Goal: Complete application form

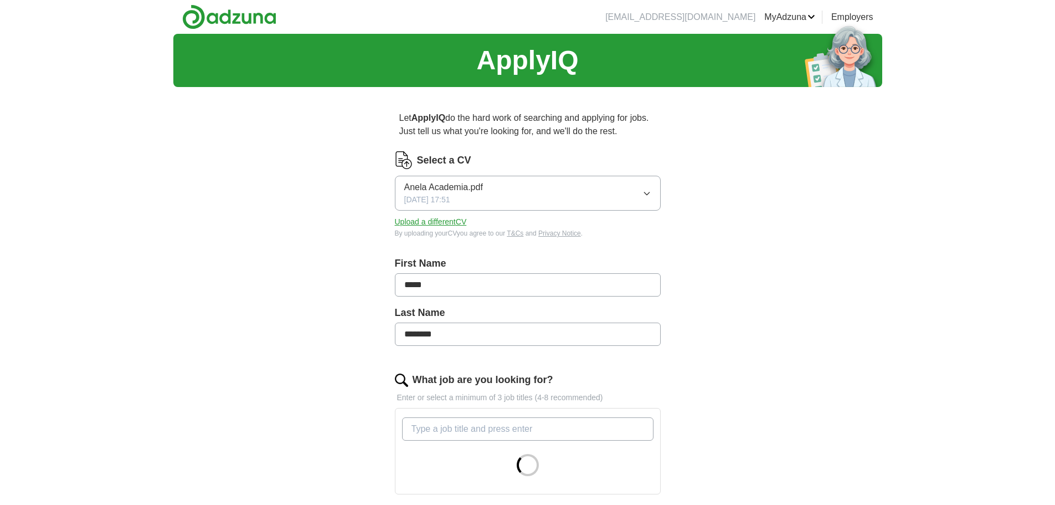
click at [440, 183] on span "Anela Academia.pdf" at bounding box center [443, 187] width 79 height 13
click at [321, 177] on div "ApplyIQ Let ApplyIQ do the hard work of searching and applying for jobs. Just t…" at bounding box center [527, 411] width 709 height 755
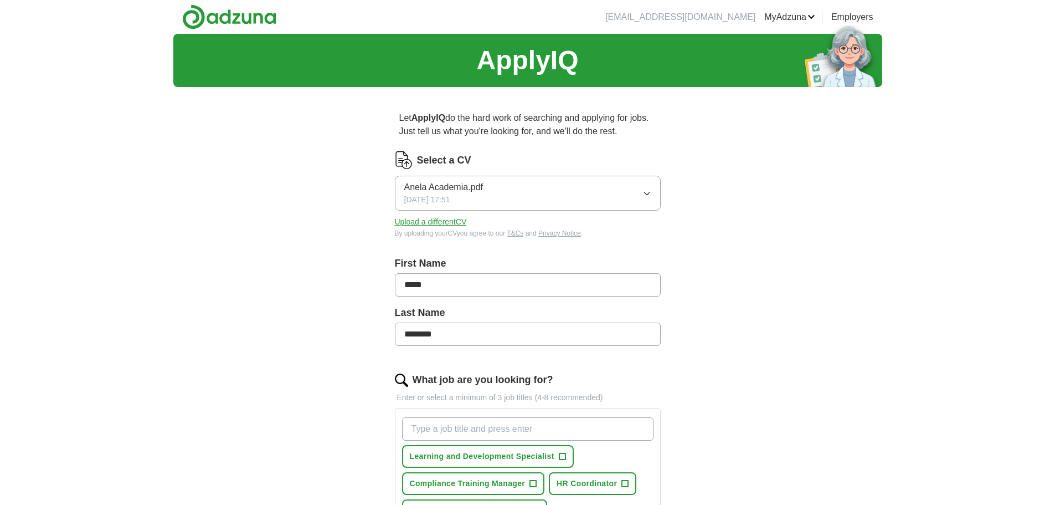
click at [645, 199] on button "Anela Academia.pdf [DATE] 17:51" at bounding box center [528, 193] width 266 height 35
click at [309, 205] on div "ApplyIQ Let ApplyIQ do the hard work of searching and applying for jobs. Just t…" at bounding box center [527, 506] width 709 height 944
click at [435, 222] on button "Upload a different CV" at bounding box center [431, 222] width 72 height 12
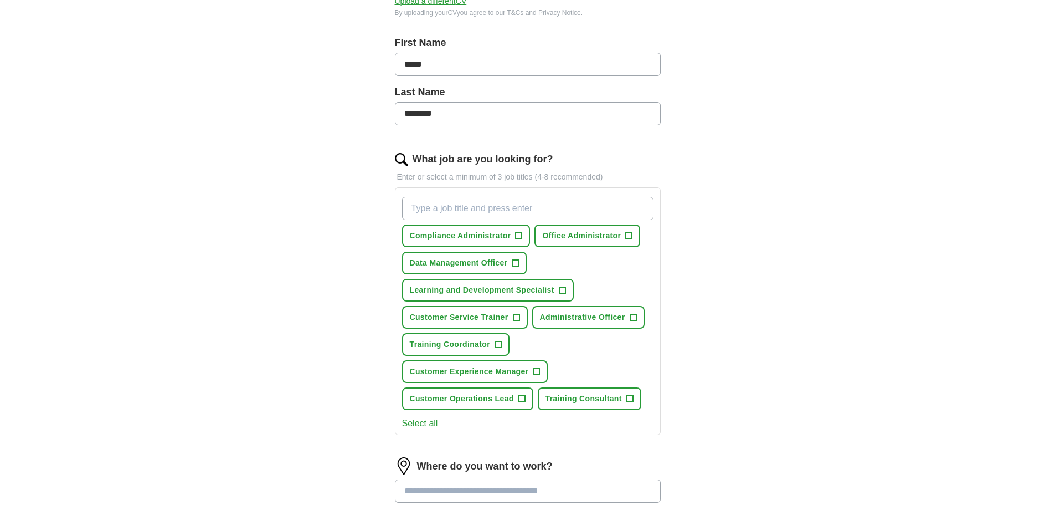
scroll to position [222, 0]
click at [626, 235] on span "+" at bounding box center [629, 234] width 7 height 9
click at [635, 314] on span "+" at bounding box center [633, 316] width 7 height 9
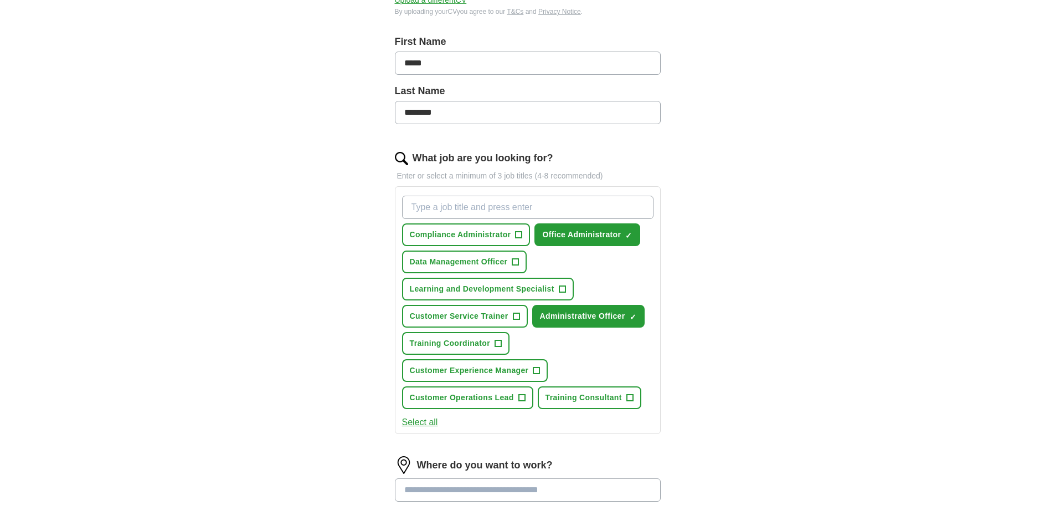
click at [499, 203] on input "What job are you looking for?" at bounding box center [527, 207] width 251 height 23
type input "a"
type input "Administrator"
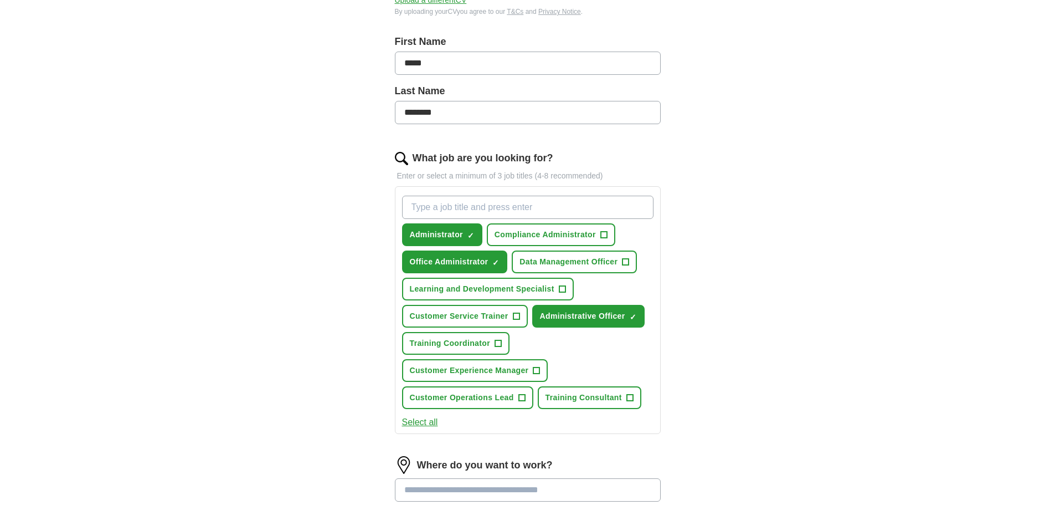
click at [508, 203] on input "What job are you looking for?" at bounding box center [527, 207] width 251 height 23
type input "Admin Assistant"
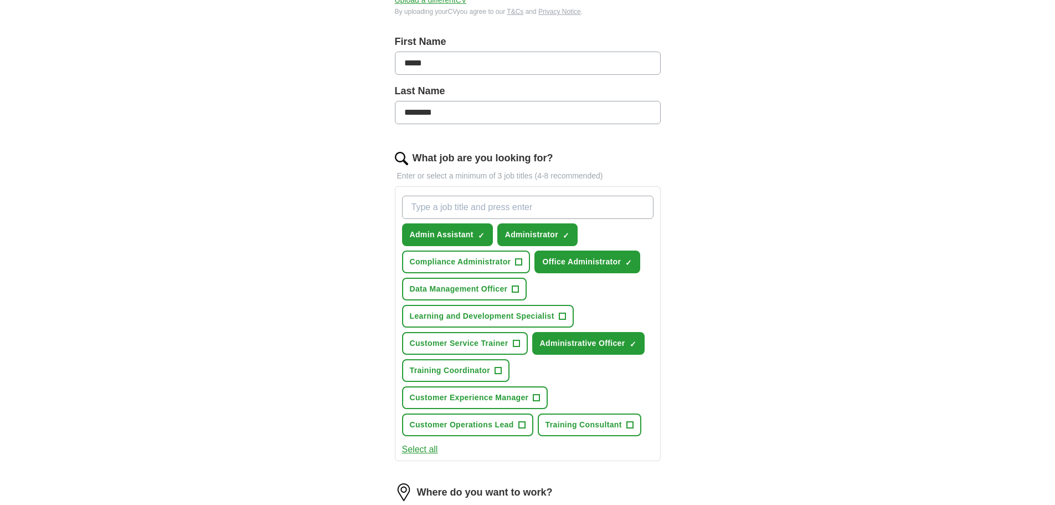
click at [476, 204] on input "What job are you looking for?" at bounding box center [527, 207] width 251 height 23
type input "Data Entry Assistant"
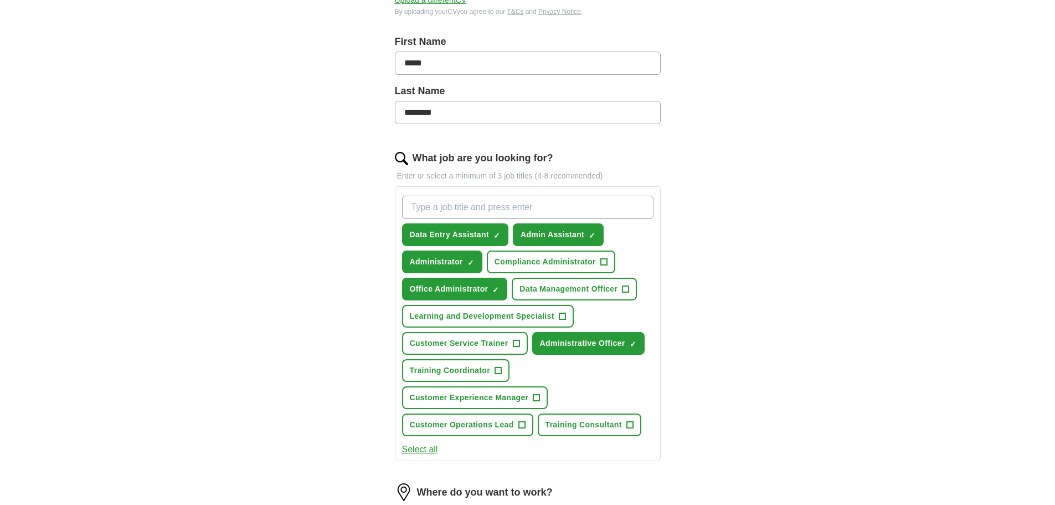
click at [494, 211] on input "What job are you looking for?" at bounding box center [527, 207] width 251 height 23
type input "Data Administrator"
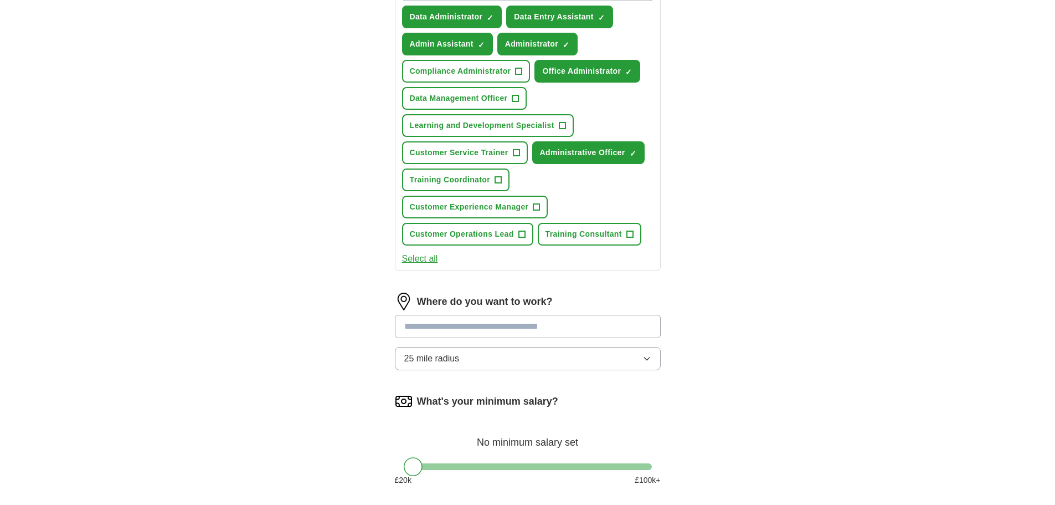
scroll to position [443, 0]
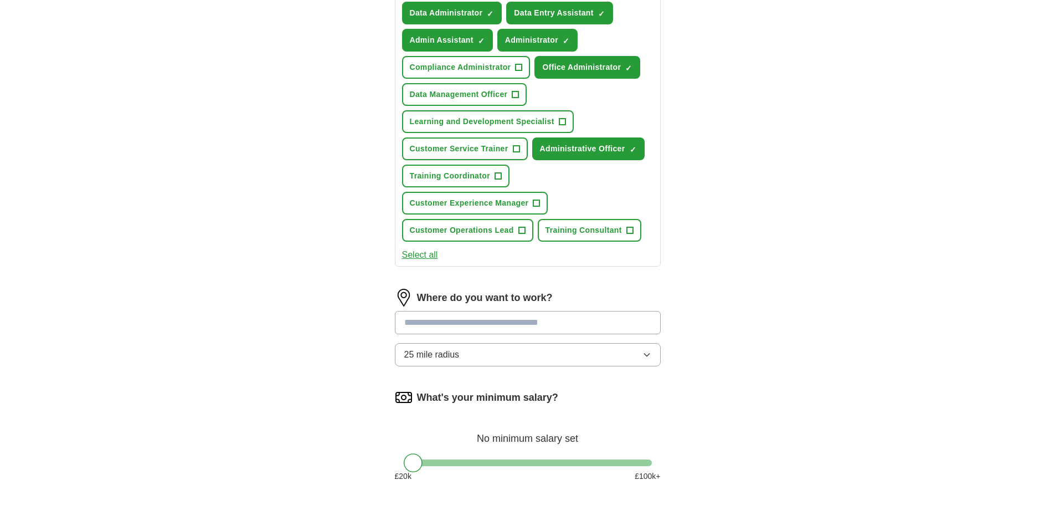
click at [506, 312] on input at bounding box center [528, 322] width 266 height 23
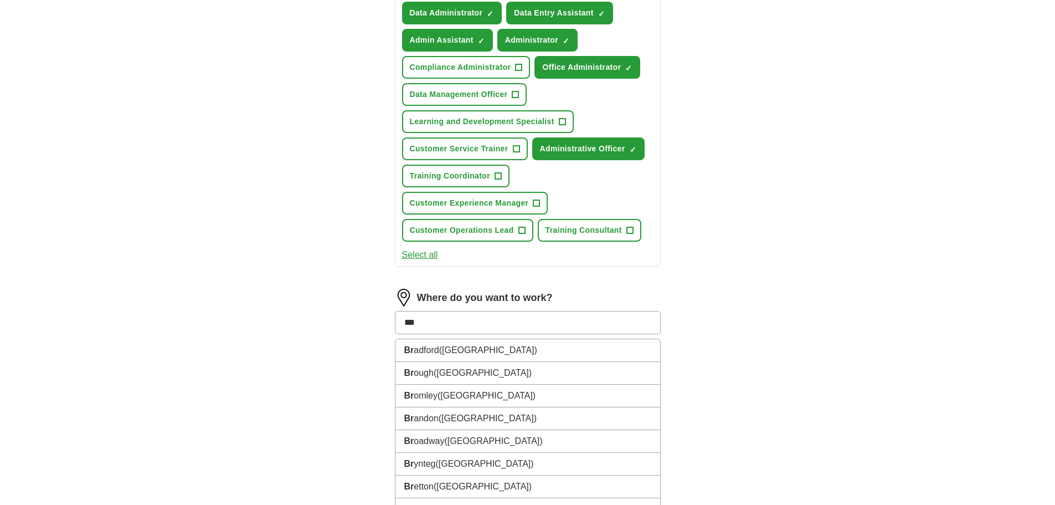
type input "****"
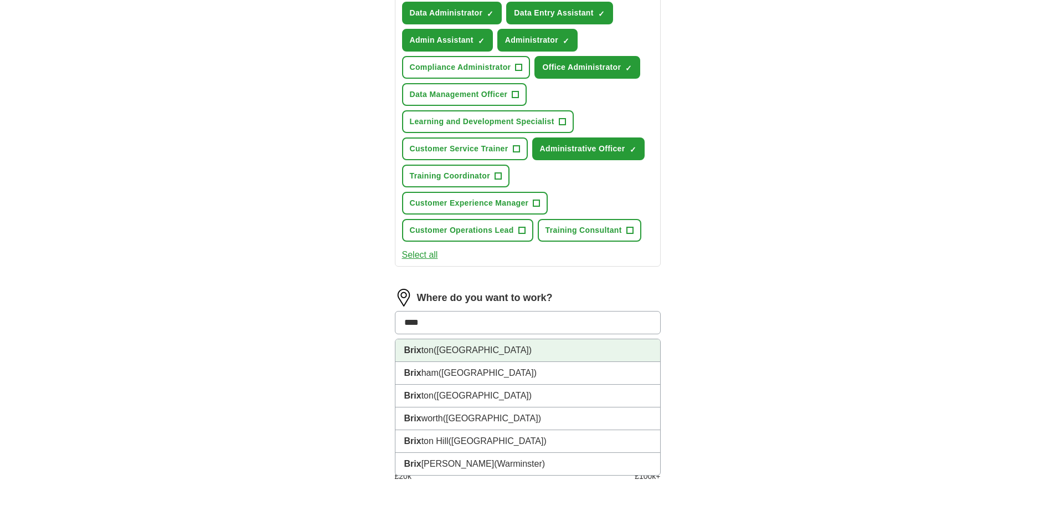
click at [517, 348] on span "([GEOGRAPHIC_DATA])" at bounding box center [483, 349] width 98 height 9
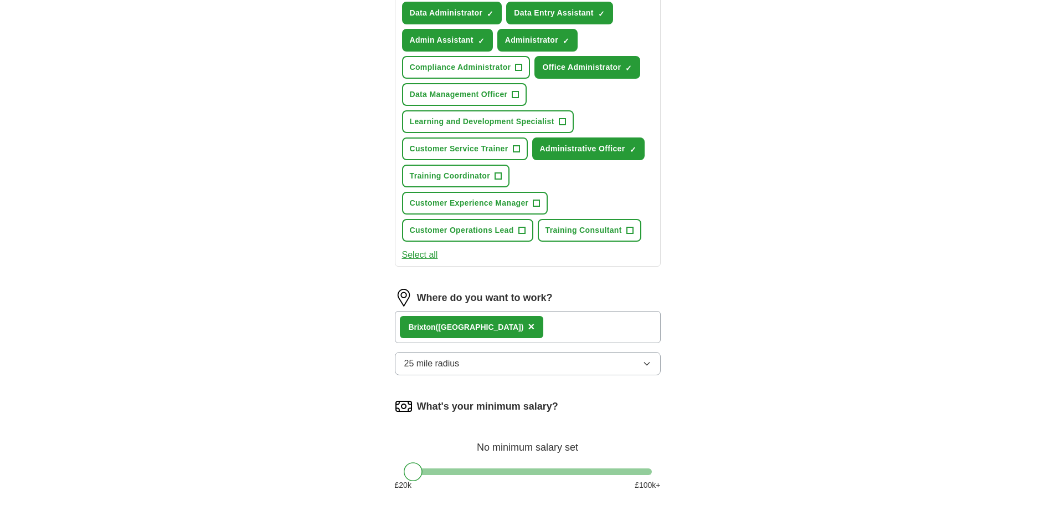
click at [526, 361] on button "25 mile radius" at bounding box center [528, 363] width 266 height 23
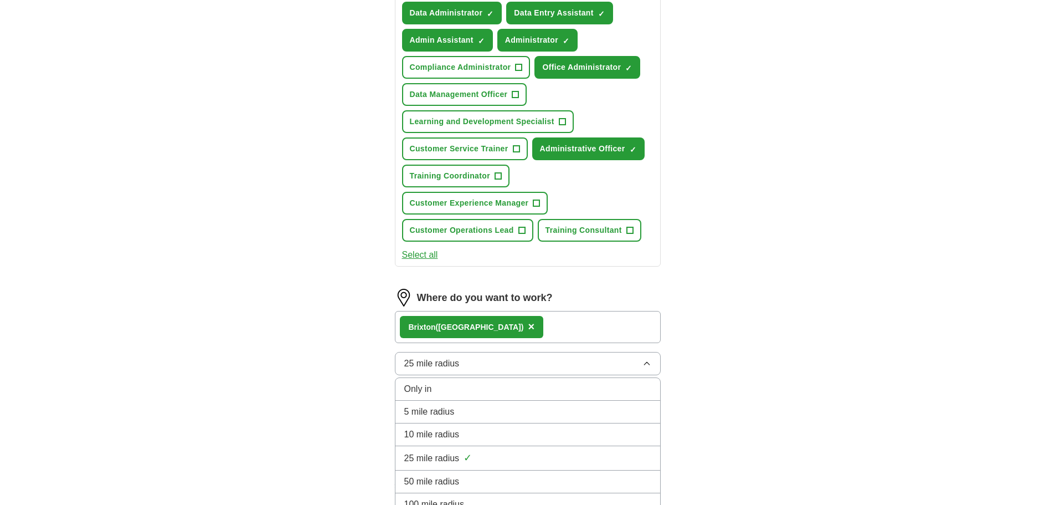
click at [497, 407] on div "5 mile radius" at bounding box center [527, 411] width 247 height 13
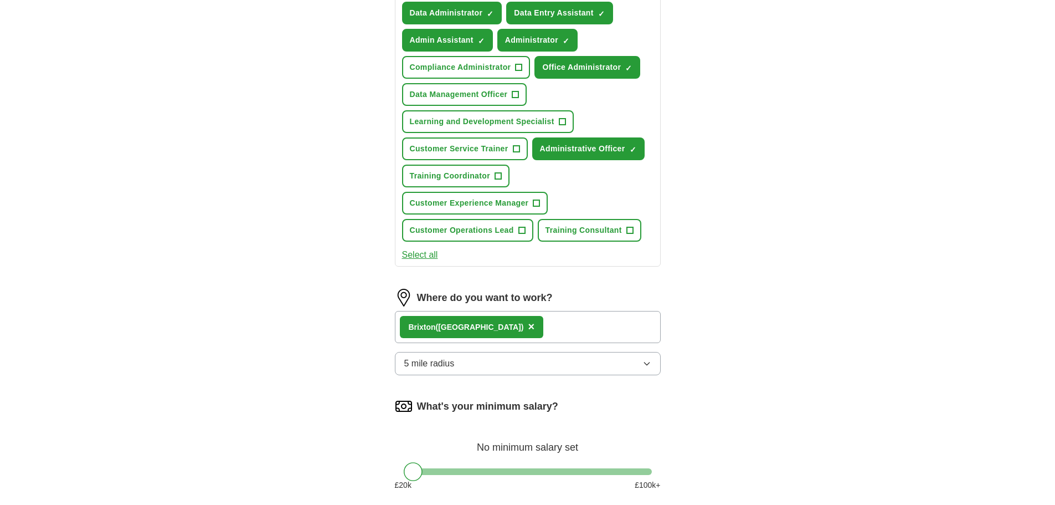
click at [739, 344] on div "ApplyIQ Let ApplyIQ do the hard work of searching and applying for jobs. Just t…" at bounding box center [527, 81] width 709 height 980
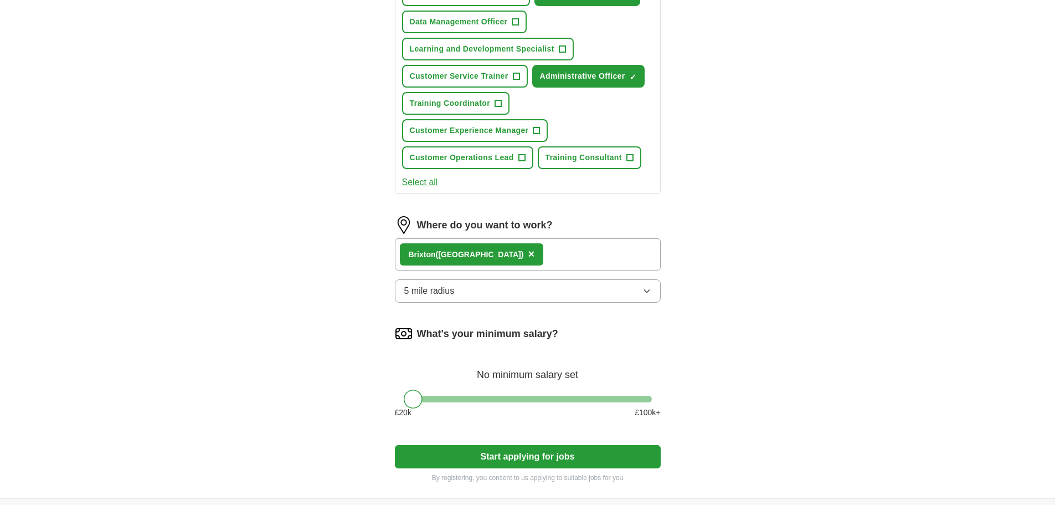
scroll to position [554, 0]
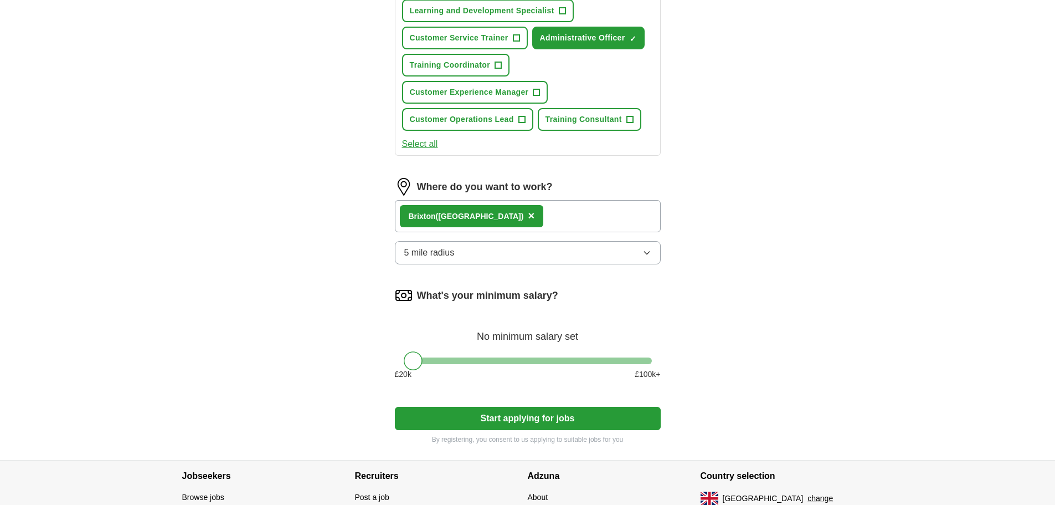
click at [568, 418] on button "Start applying for jobs" at bounding box center [528, 418] width 266 height 23
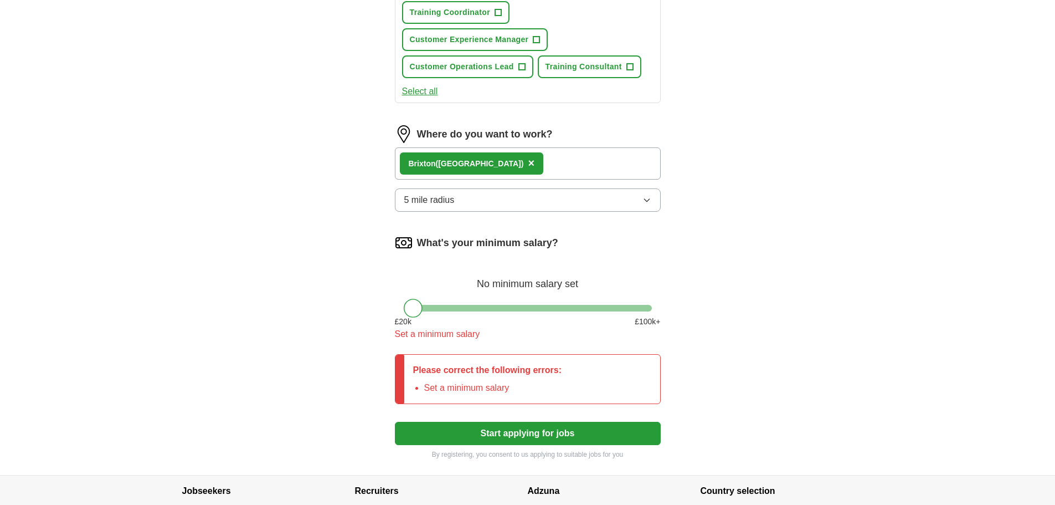
scroll to position [609, 0]
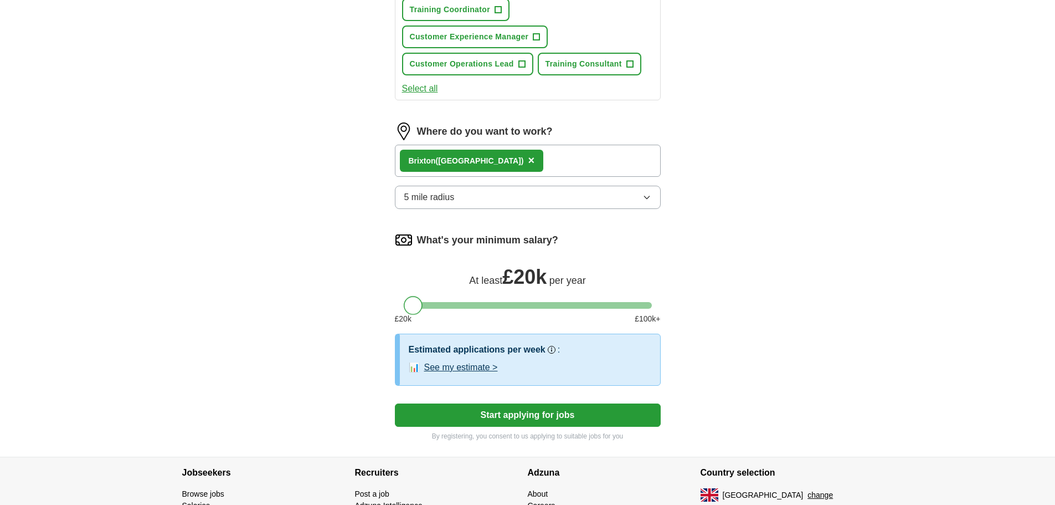
drag, startPoint x: 416, startPoint y: 305, endPoint x: 394, endPoint y: 302, distance: 22.3
click at [553, 409] on button "Start applying for jobs" at bounding box center [528, 414] width 266 height 23
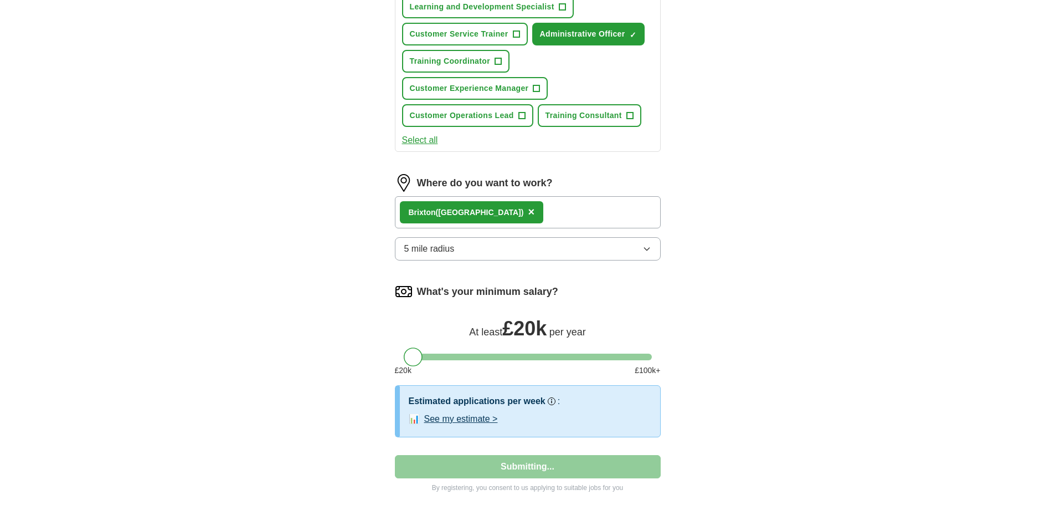
select select "**"
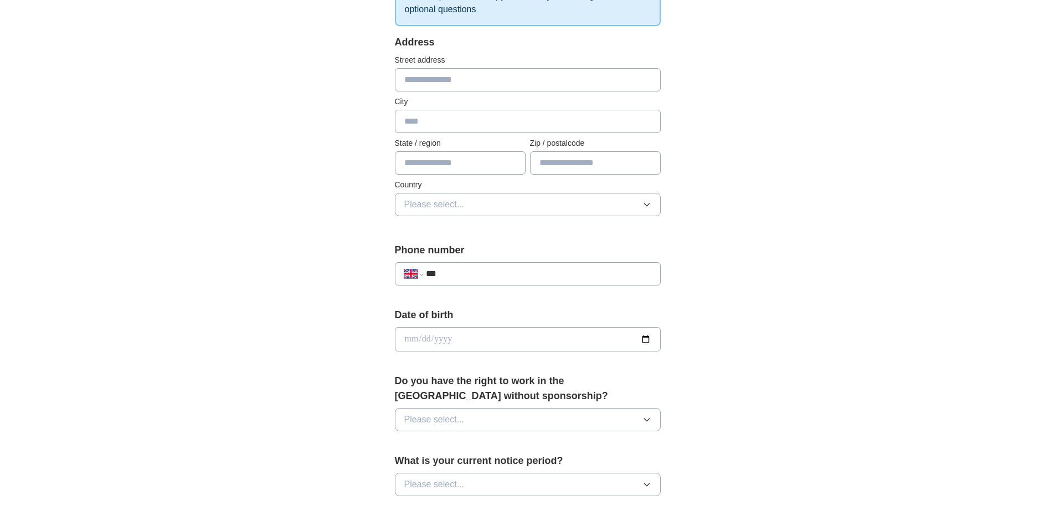
scroll to position [222, 0]
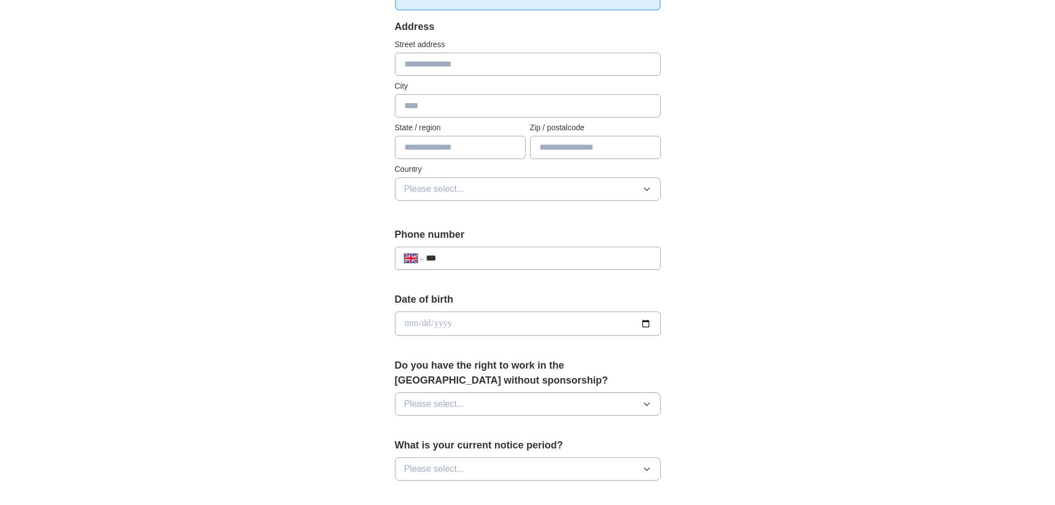
click at [484, 264] on input "***" at bounding box center [538, 257] width 225 height 13
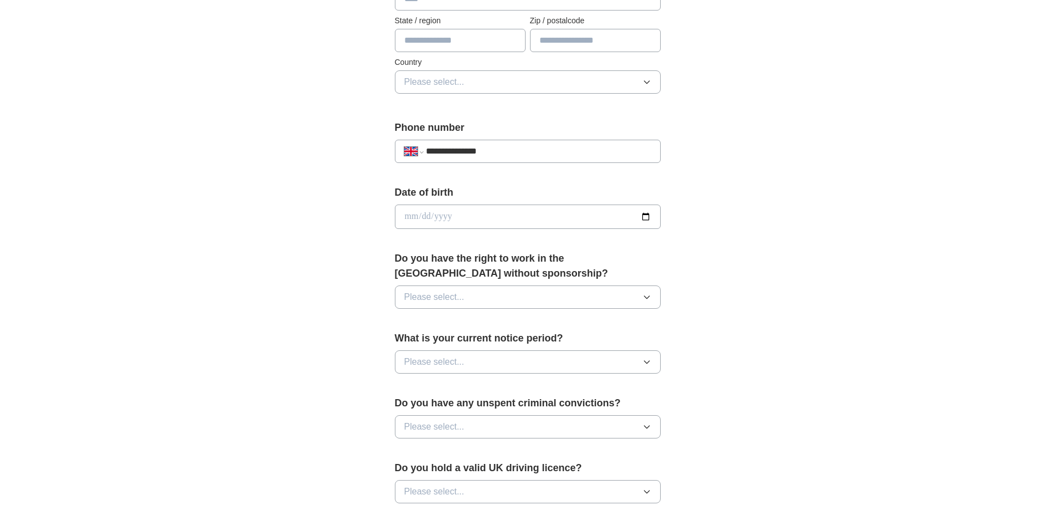
scroll to position [332, 0]
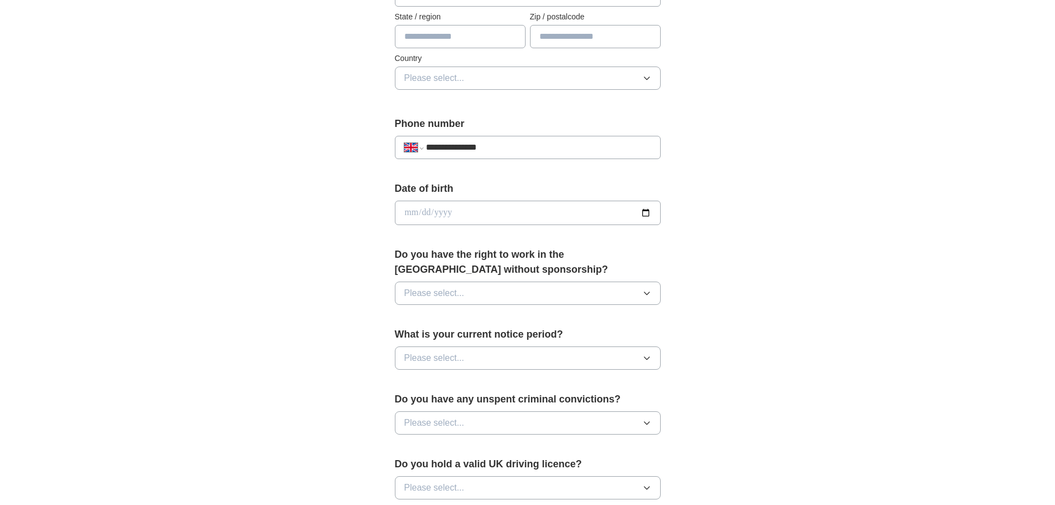
type input "**********"
click at [507, 297] on button "Please select..." at bounding box center [528, 292] width 266 height 23
click at [497, 324] on div "Yes" at bounding box center [527, 318] width 247 height 13
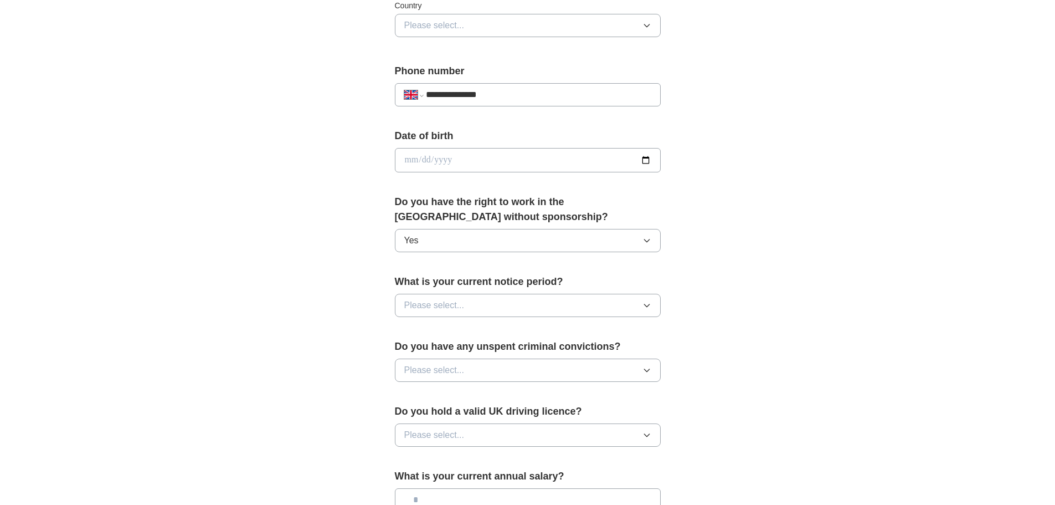
scroll to position [388, 0]
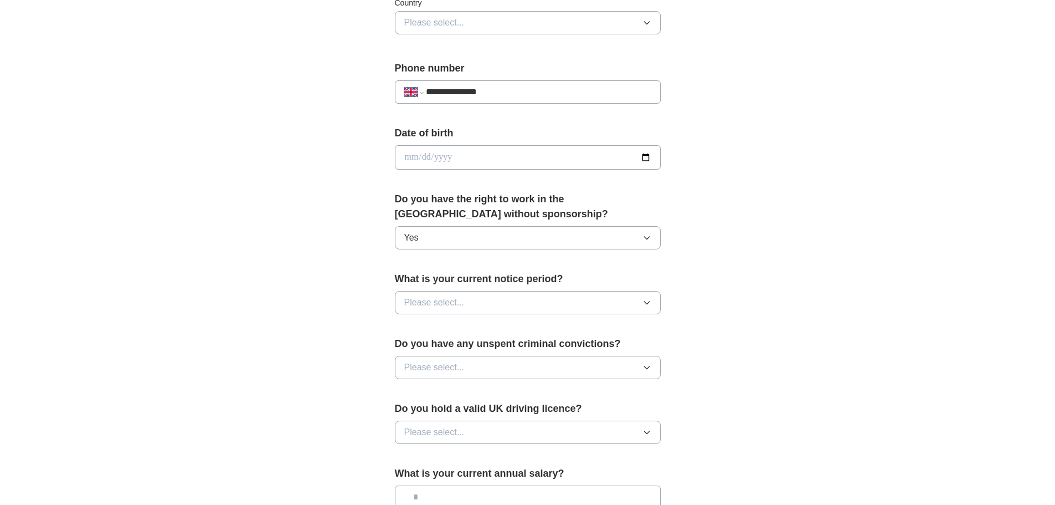
click at [618, 304] on button "Please select..." at bounding box center [528, 302] width 266 height 23
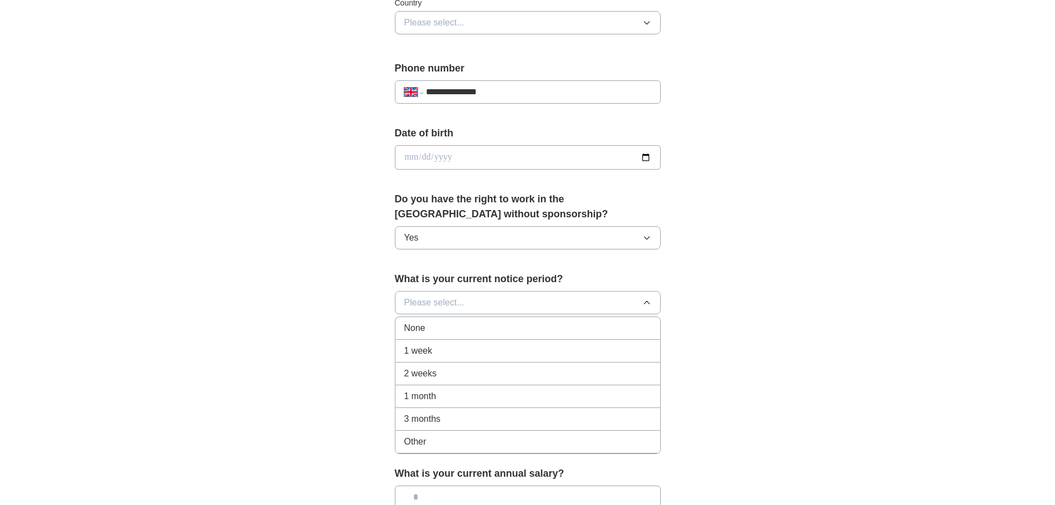
click at [572, 325] on div "None" at bounding box center [527, 327] width 247 height 13
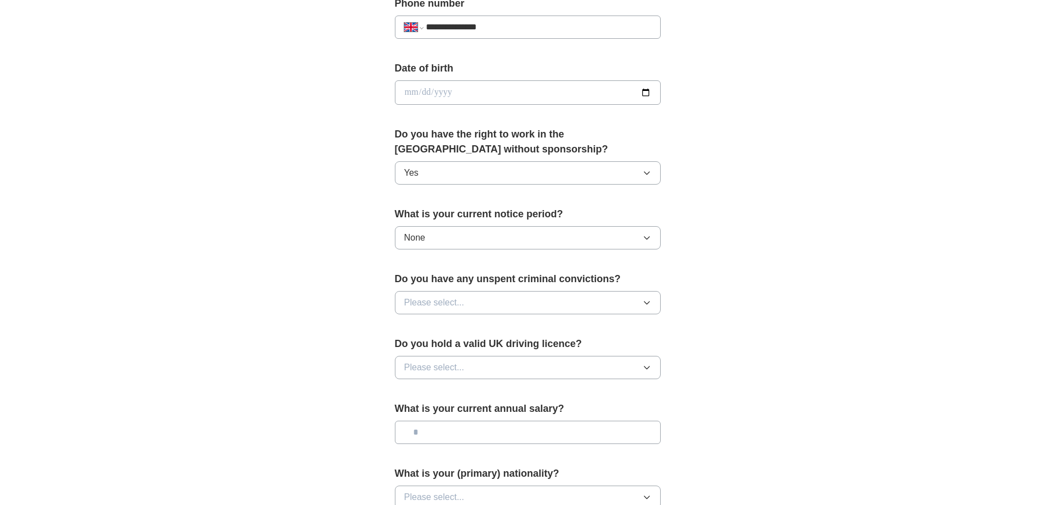
scroll to position [498, 0]
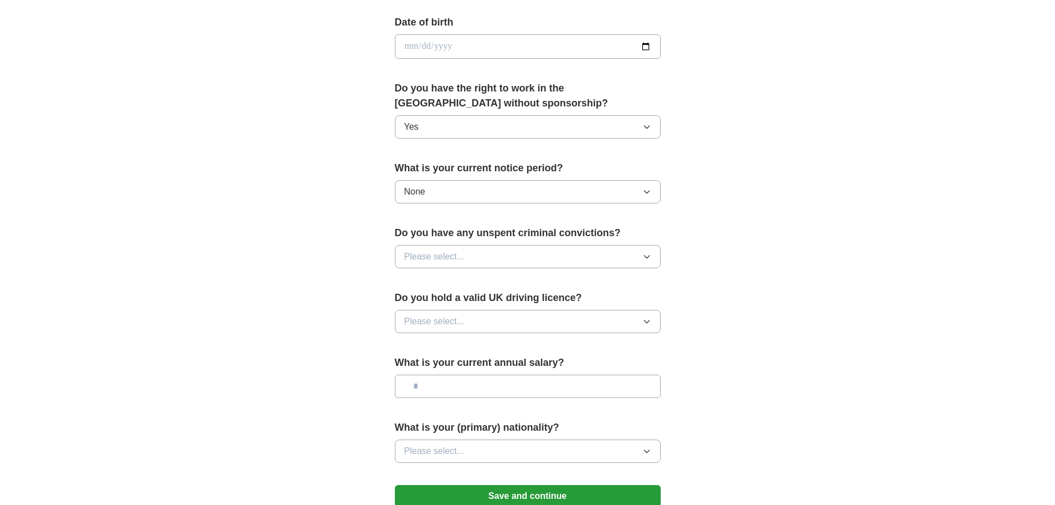
click at [623, 261] on button "Please select..." at bounding box center [528, 256] width 266 height 23
click at [577, 297] on li "No" at bounding box center [527, 305] width 265 height 23
click at [624, 323] on button "Please select..." at bounding box center [528, 321] width 266 height 23
click at [579, 359] on li "No" at bounding box center [527, 369] width 265 height 23
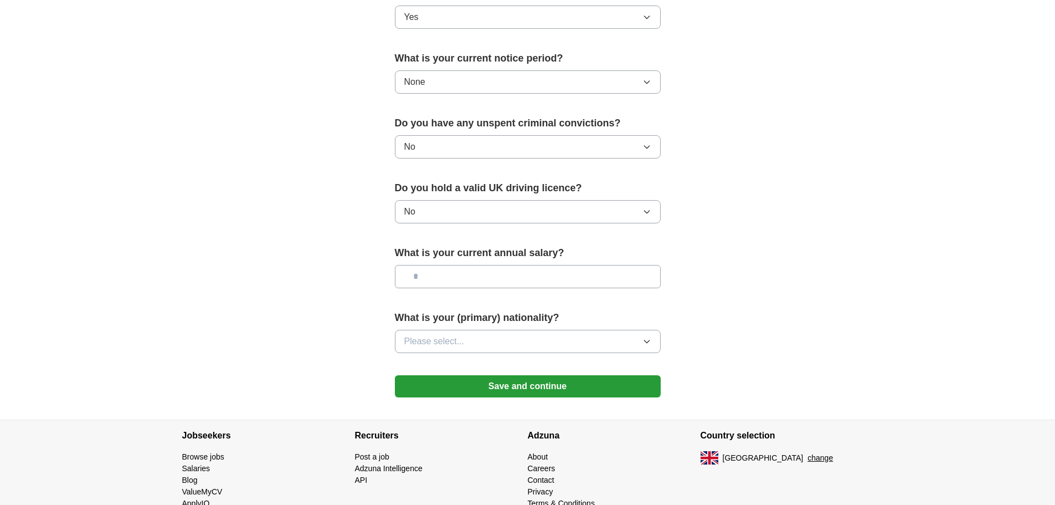
scroll to position [609, 0]
click at [488, 273] on input "text" at bounding box center [528, 275] width 266 height 23
type input "*******"
click at [551, 346] on button "Please select..." at bounding box center [528, 339] width 266 height 23
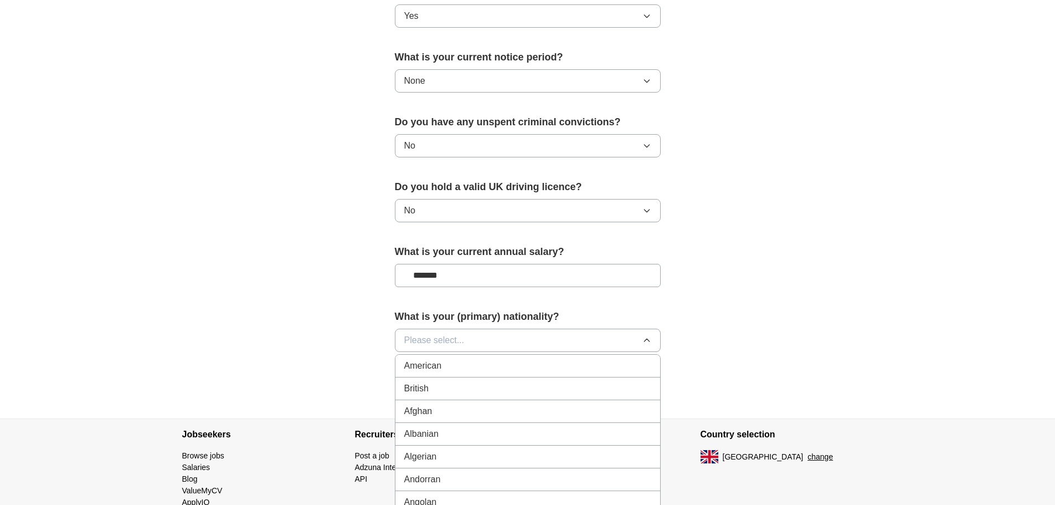
click at [539, 361] on div "American" at bounding box center [527, 365] width 247 height 13
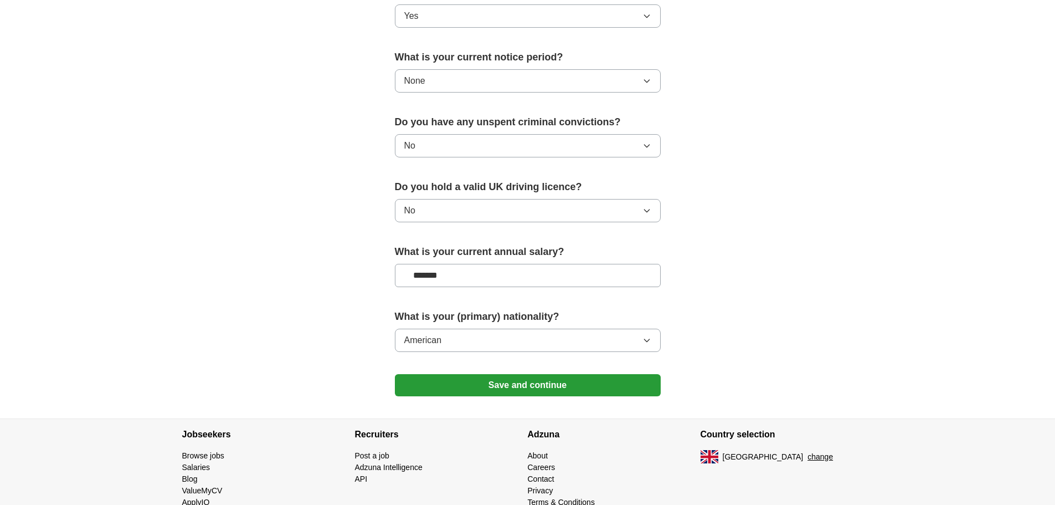
click at [598, 346] on button "American" at bounding box center [528, 339] width 266 height 23
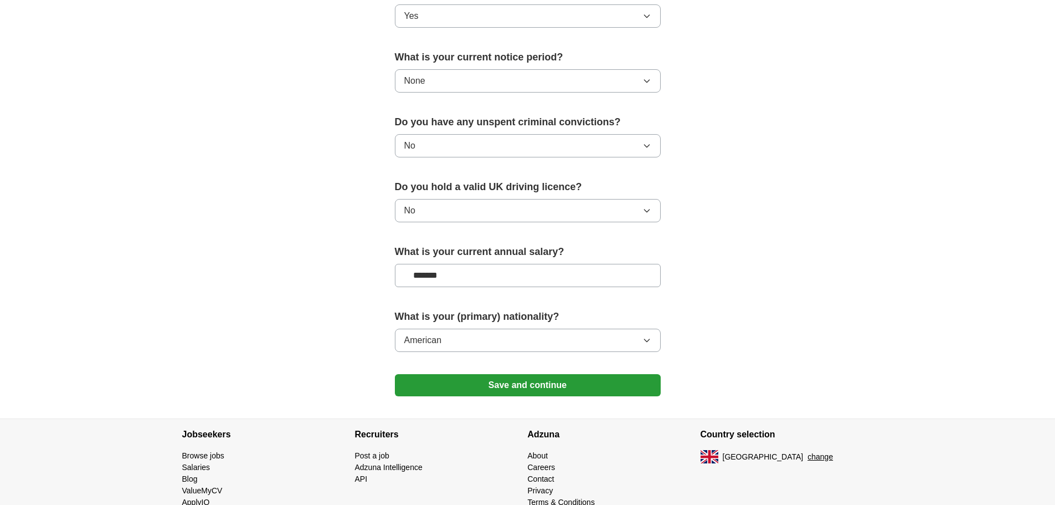
click at [573, 393] on button "Save and continue" at bounding box center [528, 385] width 266 height 22
